Goal: Navigation & Orientation: Find specific page/section

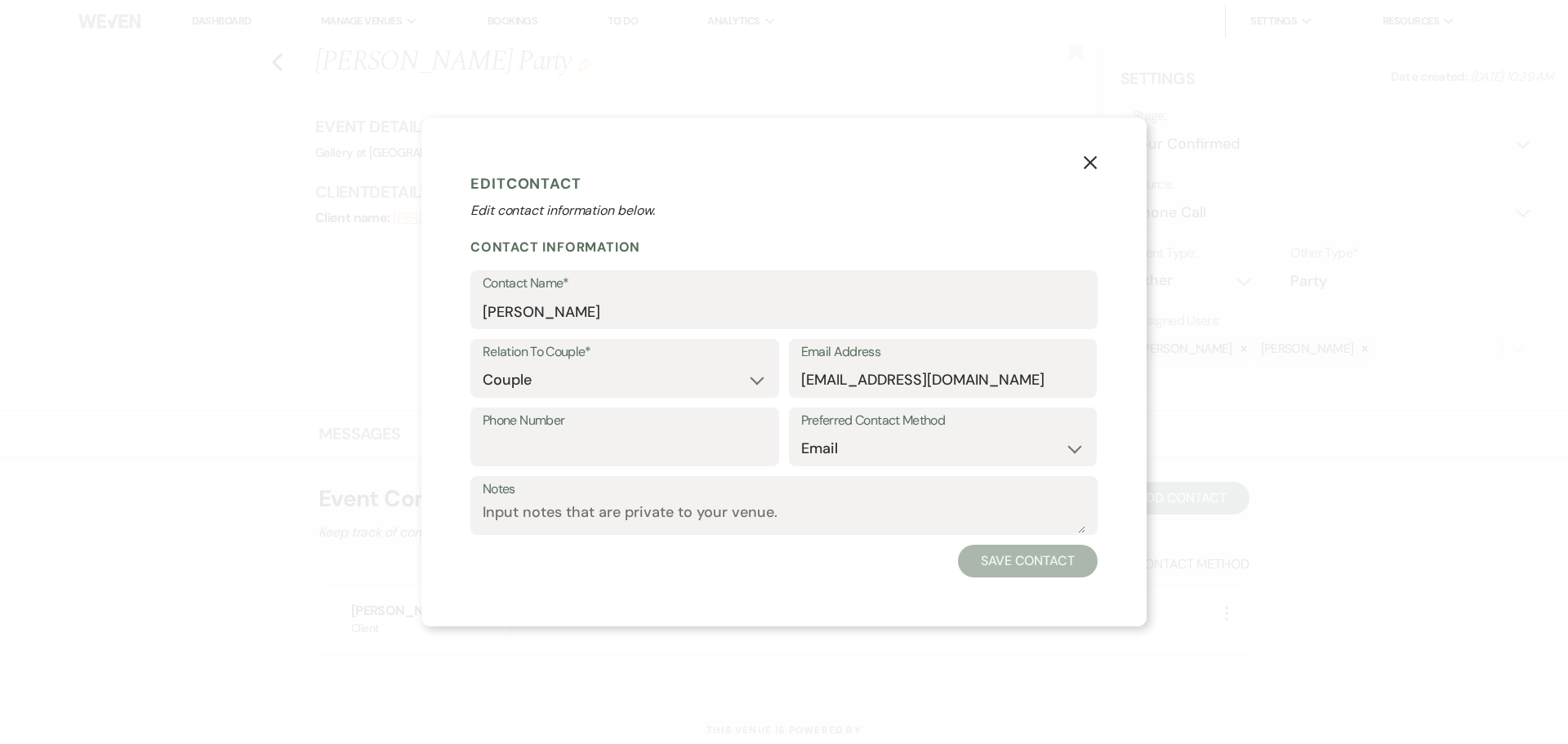
select select "1"
select select "email"
click at [1093, 165] on use "button" at bounding box center [1090, 163] width 13 height 13
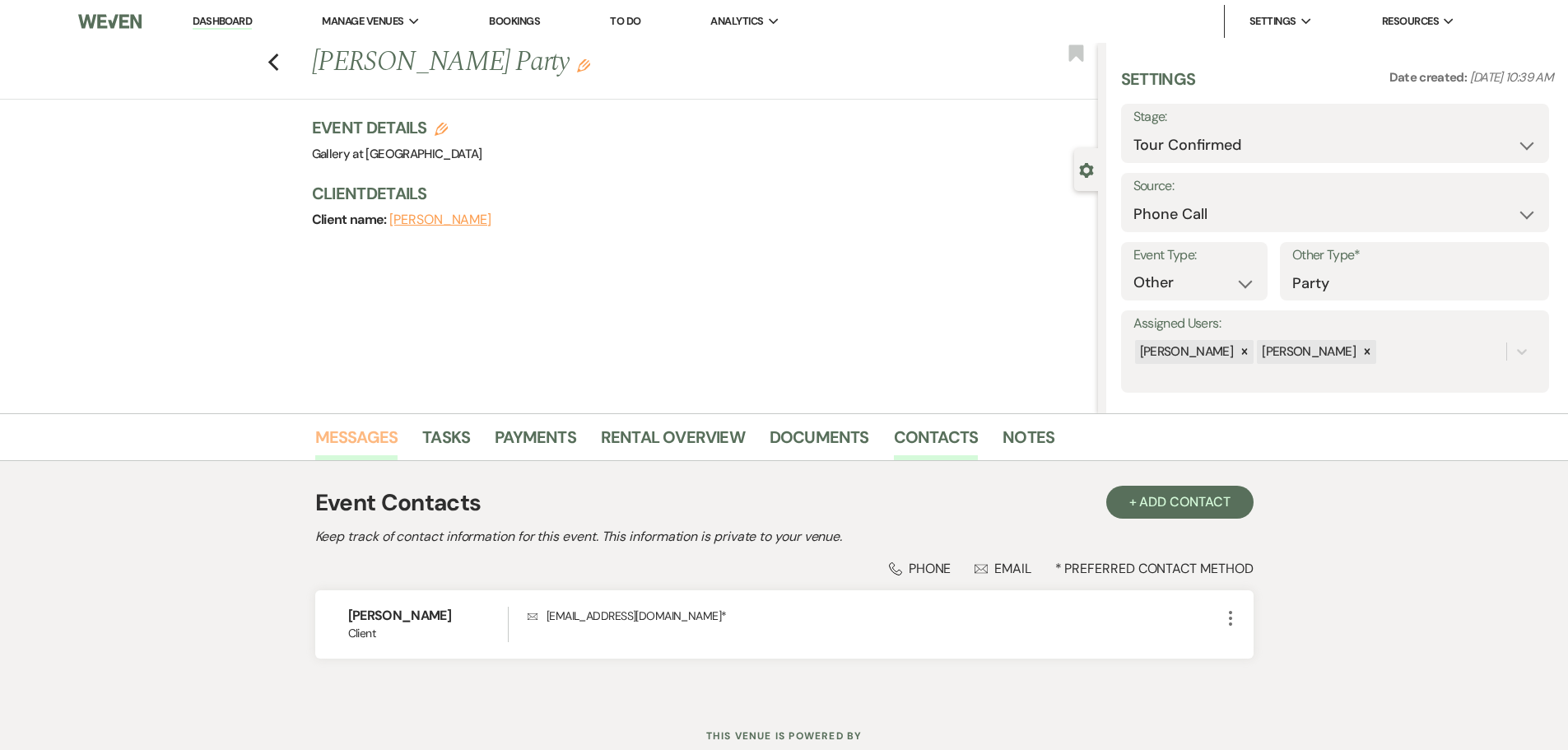
click at [329, 434] on link "Messages" at bounding box center [357, 441] width 83 height 36
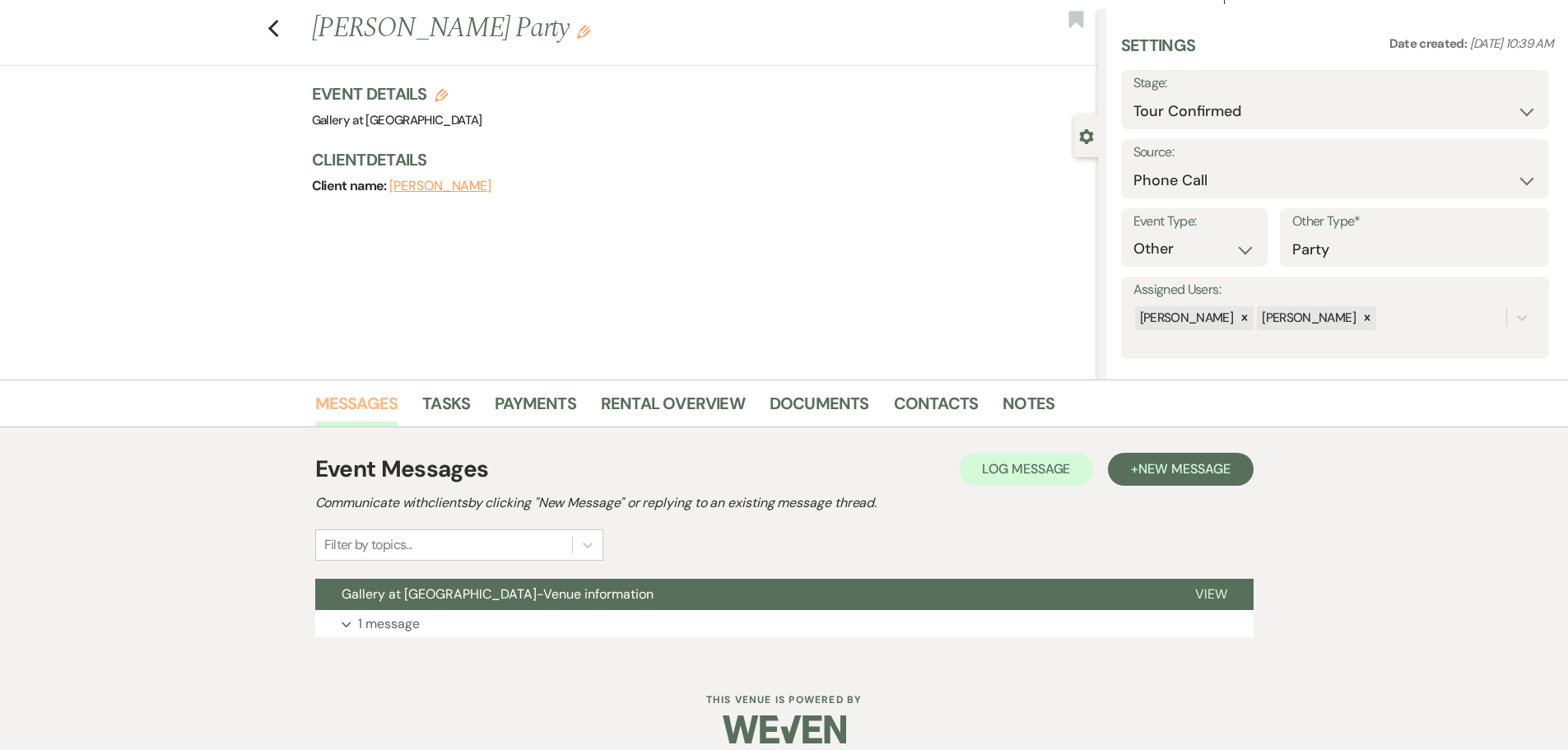
scroll to position [51, 0]
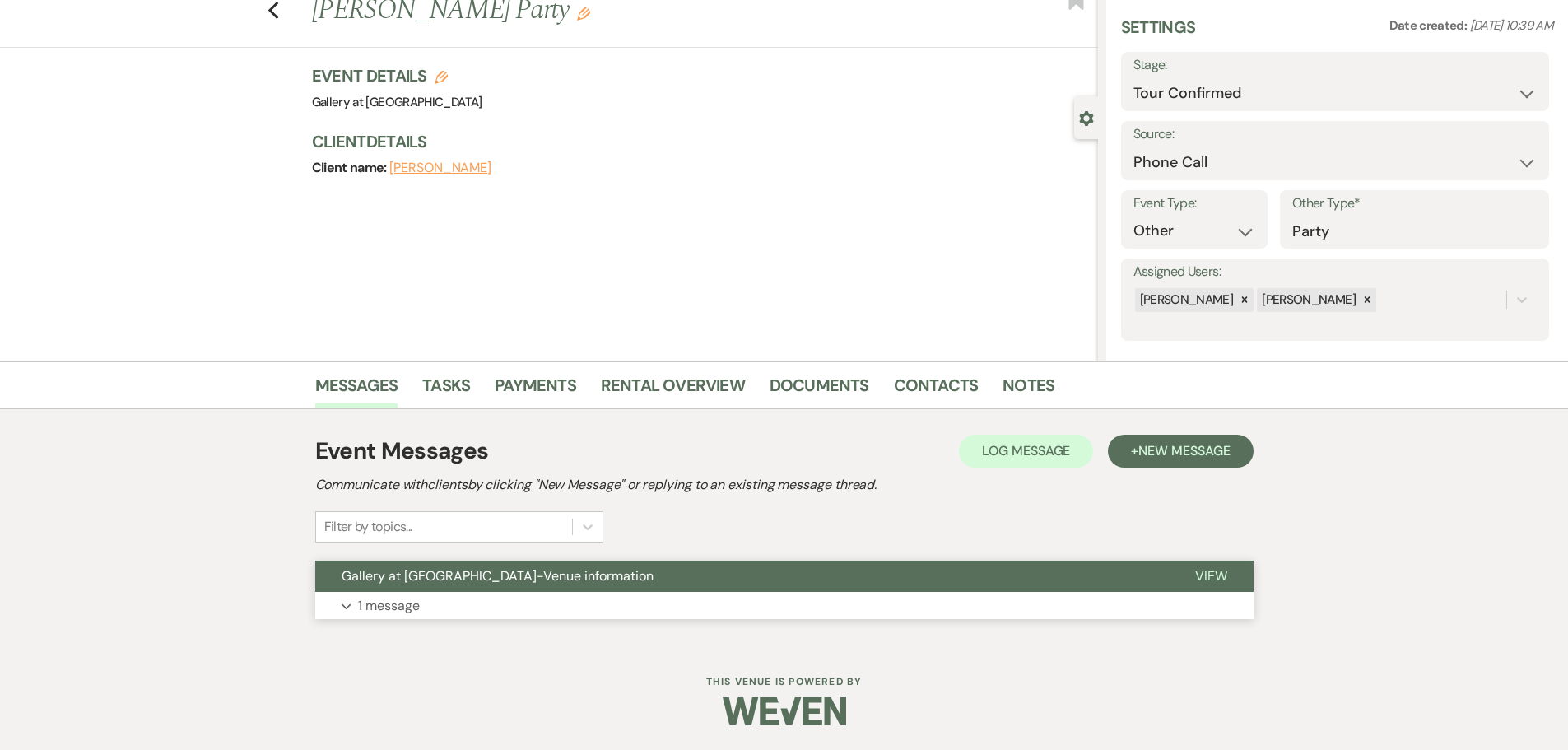
click at [368, 607] on p "1 message" at bounding box center [389, 606] width 62 height 21
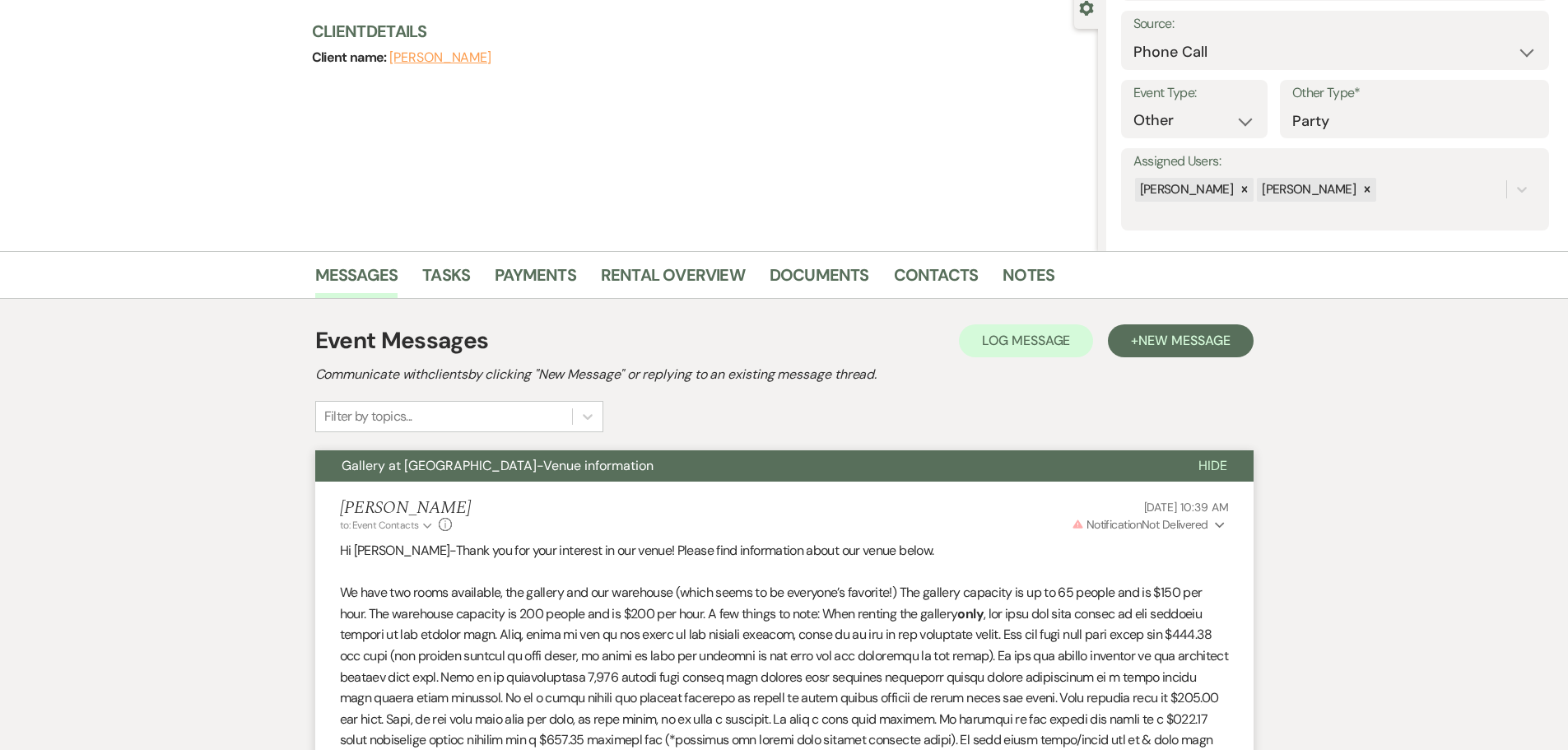
scroll to position [329, 0]
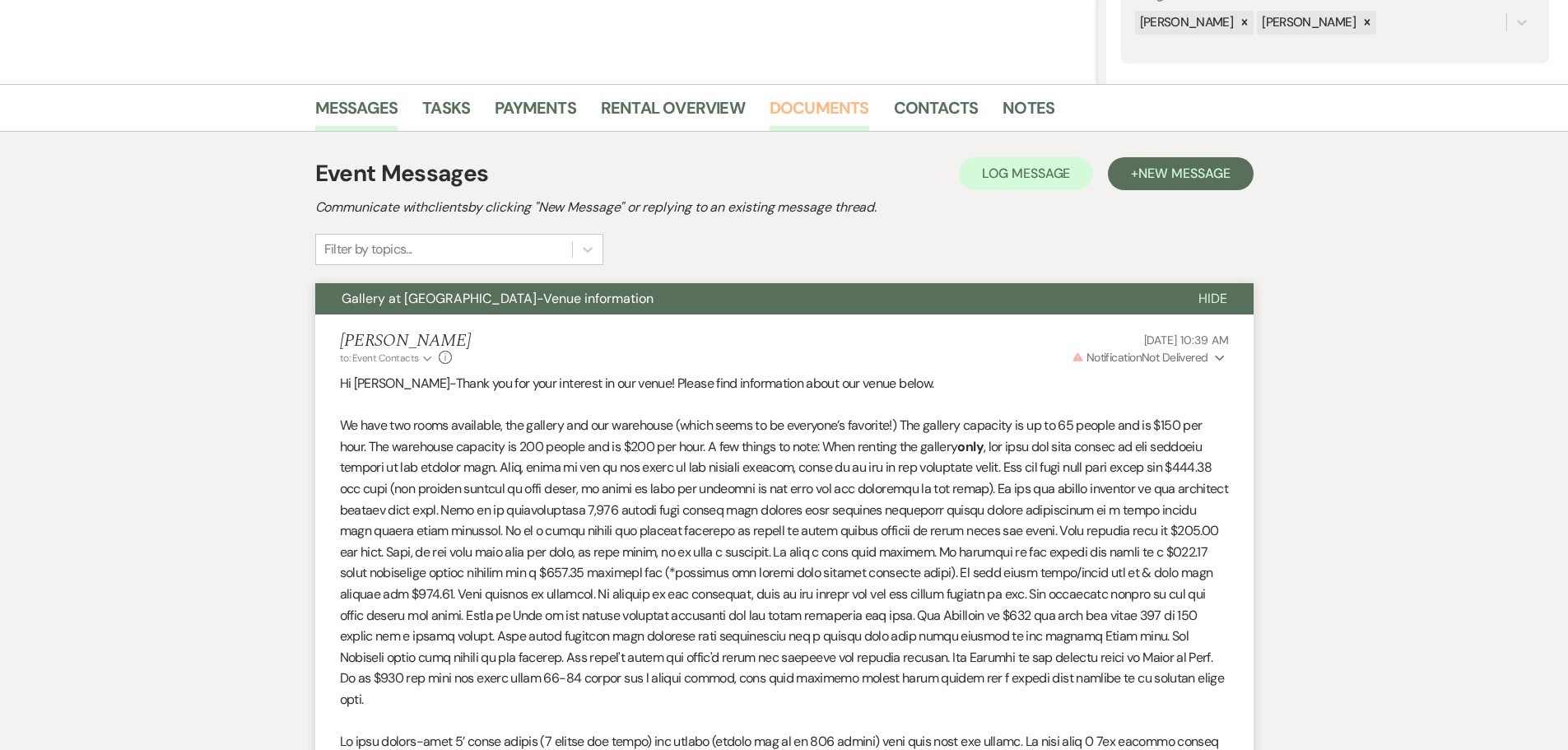
click at [823, 103] on link "Documents" at bounding box center [819, 113] width 100 height 36
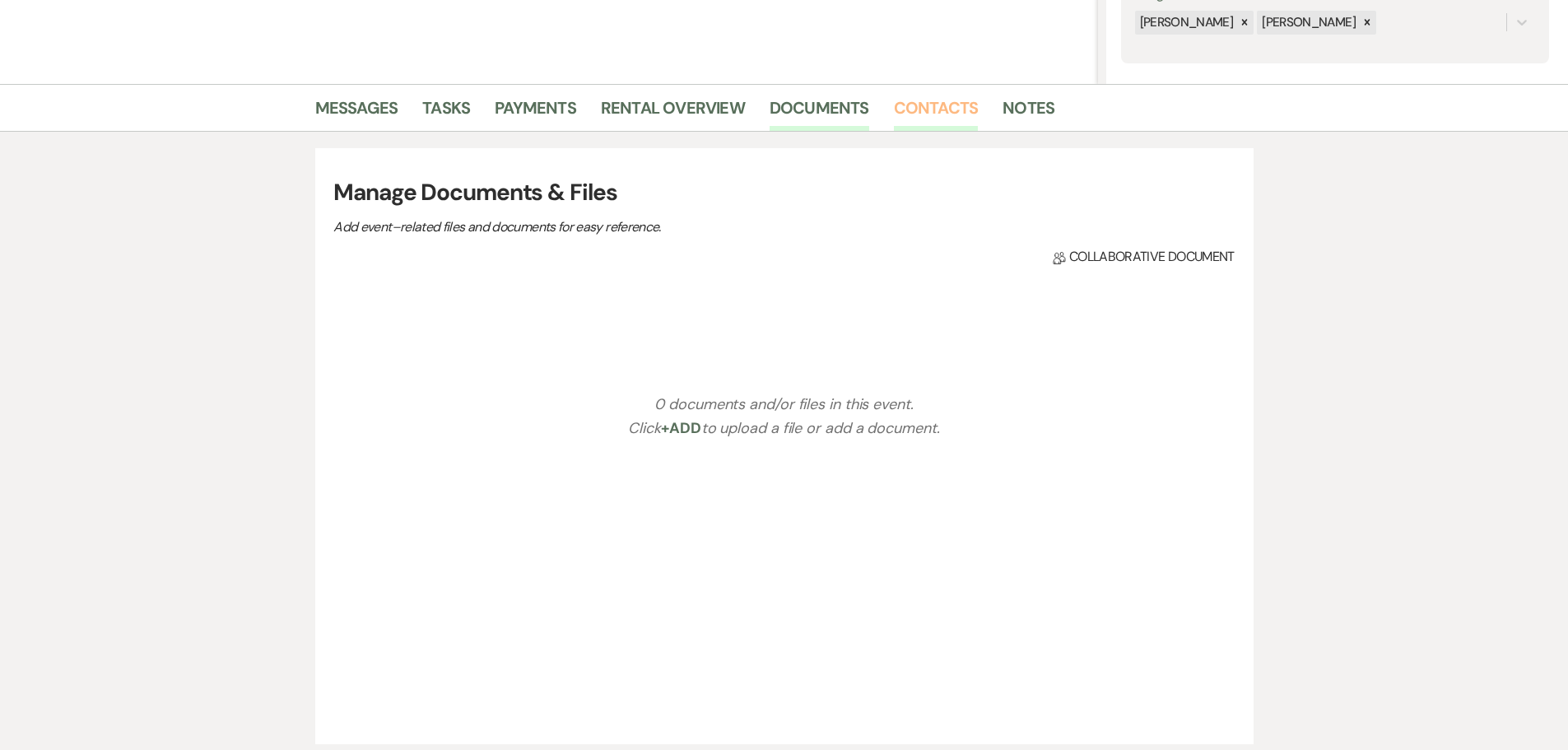
click at [950, 104] on link "Contacts" at bounding box center [936, 113] width 84 height 36
